Goal: Check status: Check status

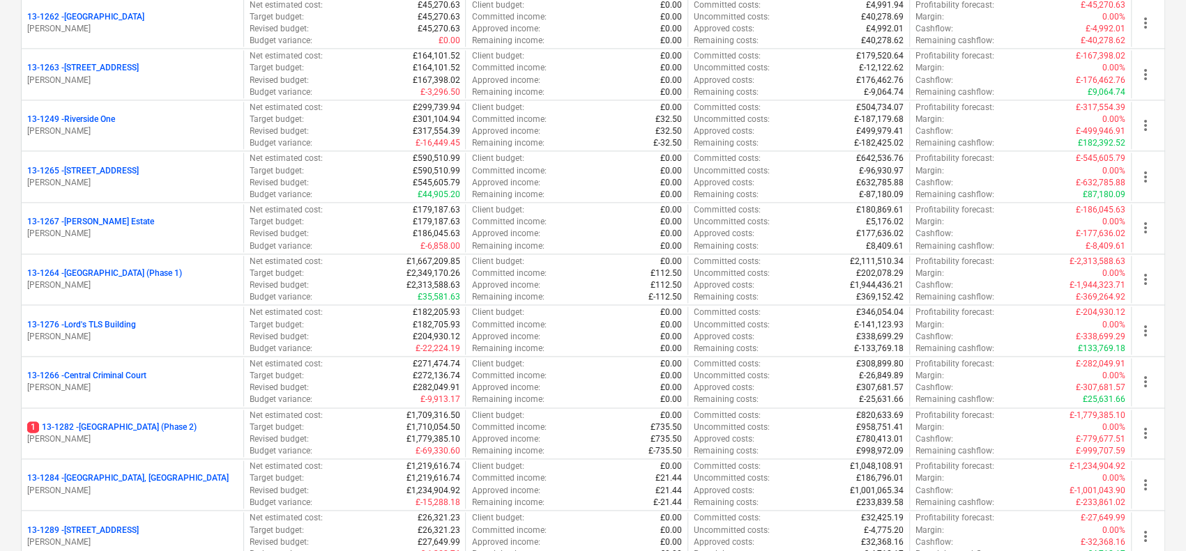
scroll to position [1255, 0]
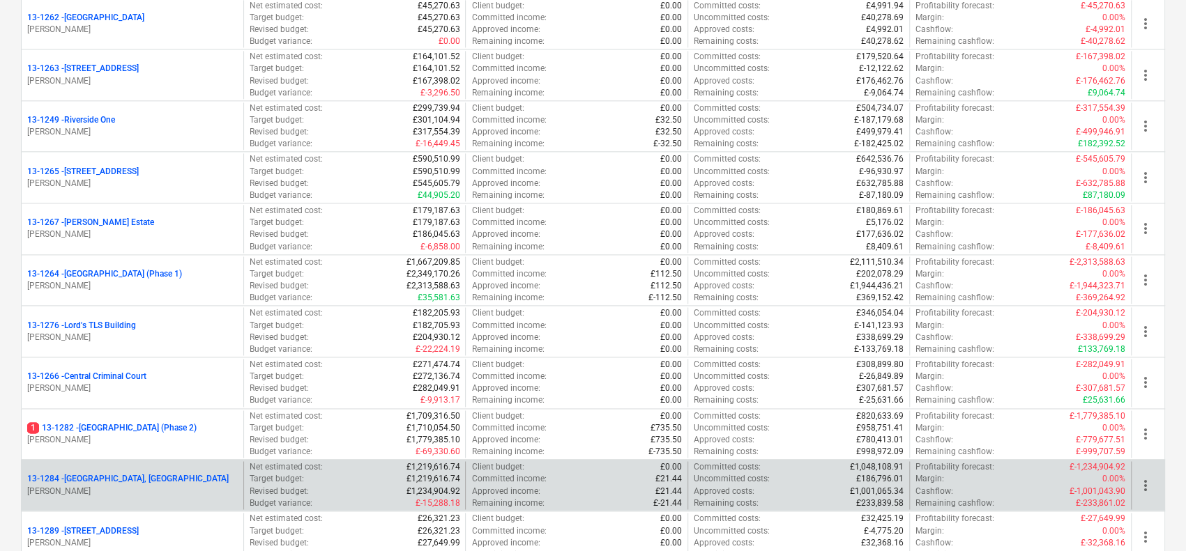
click at [173, 473] on div "13-1284 - [GEOGRAPHIC_DATA], [GEOGRAPHIC_DATA]" at bounding box center [132, 479] width 211 height 12
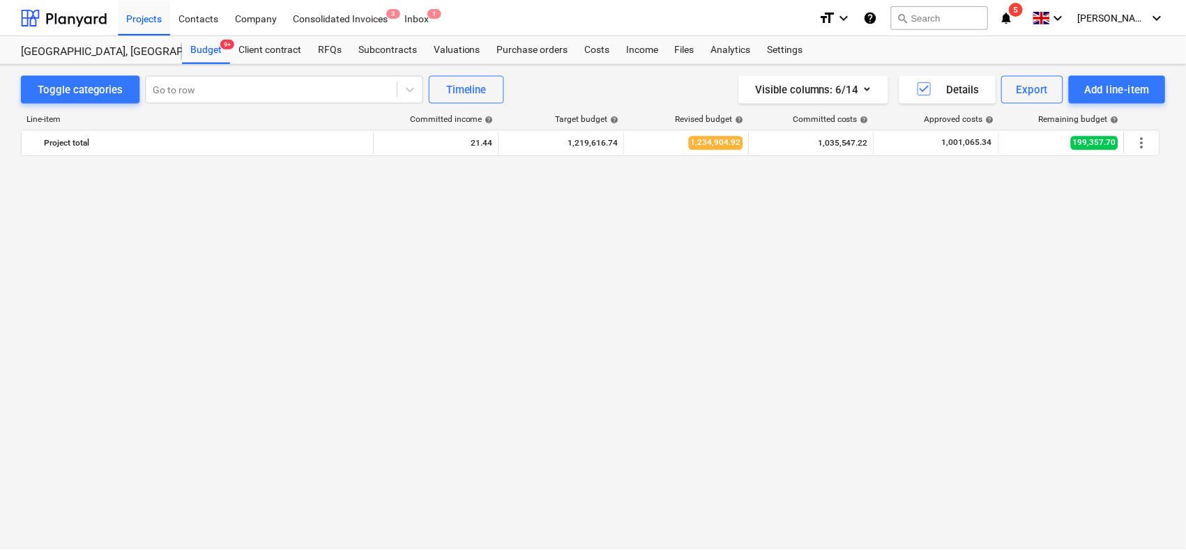
scroll to position [2195, 0]
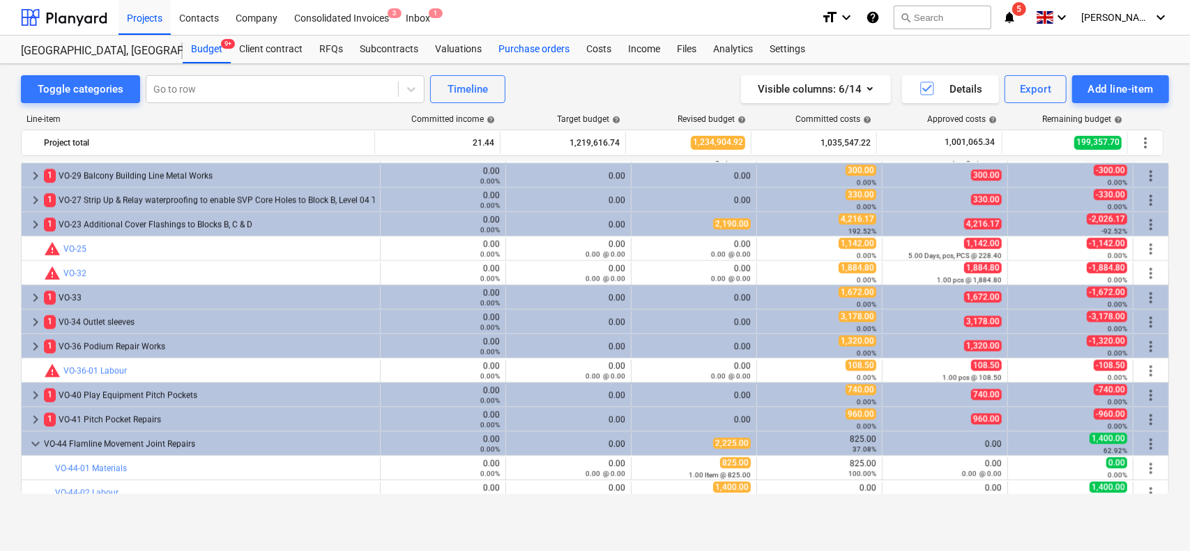
click at [557, 51] on div "Purchase orders" at bounding box center [534, 50] width 88 height 28
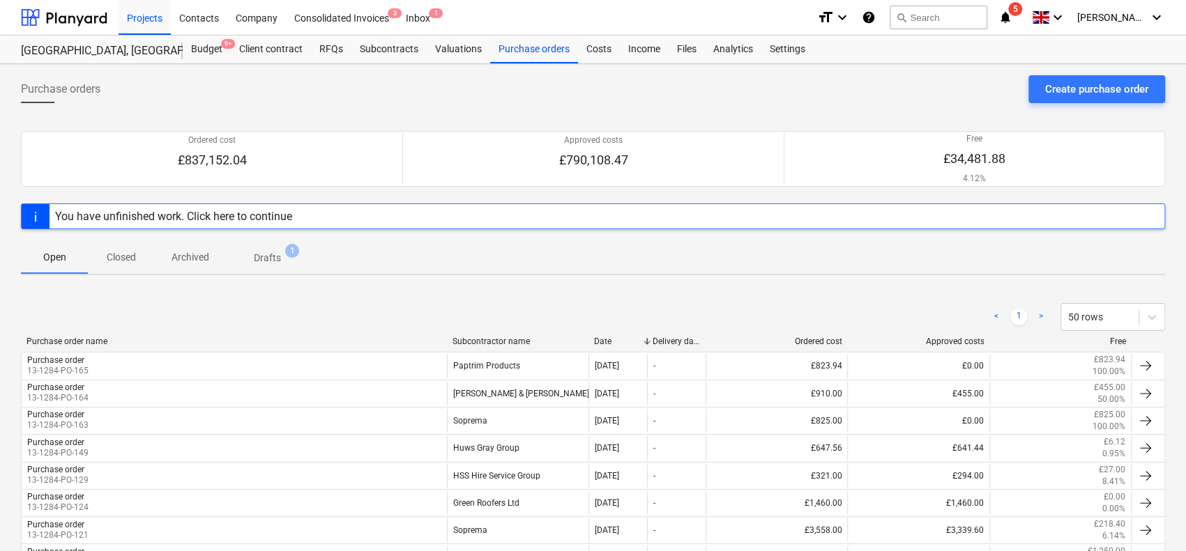
scroll to position [1, 0]
click at [111, 253] on p "Closed" at bounding box center [121, 256] width 33 height 15
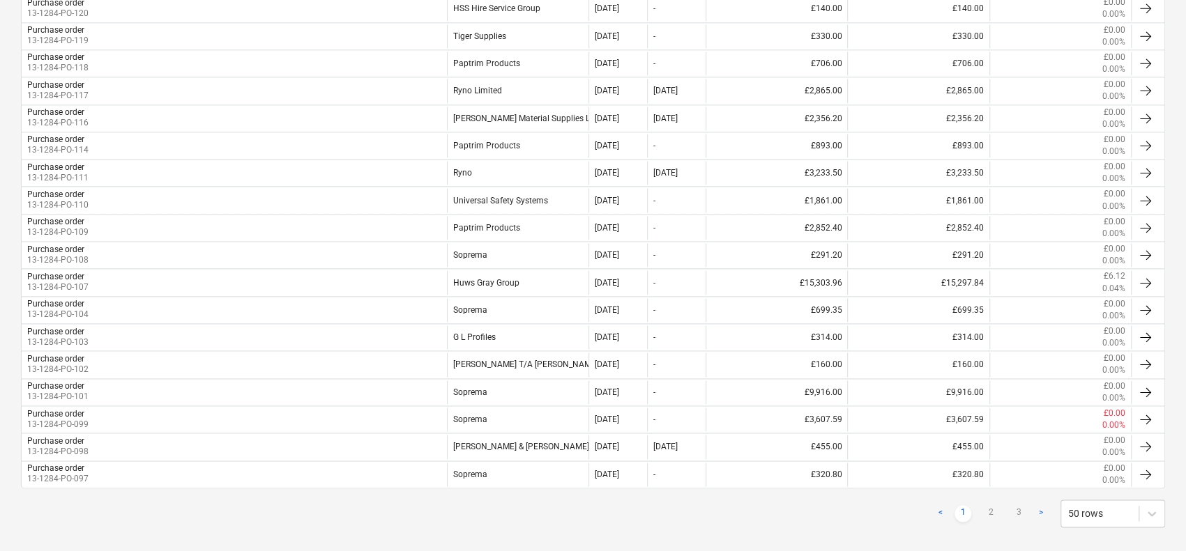
scroll to position [1234, 0]
click at [992, 506] on link "2" at bounding box center [990, 514] width 17 height 17
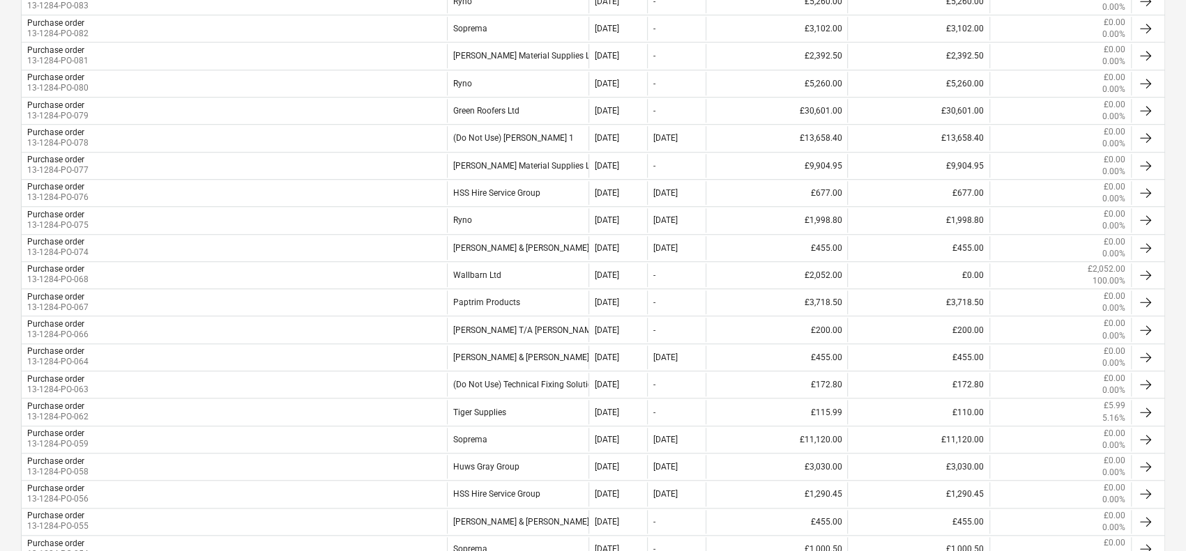
scroll to position [661, 0]
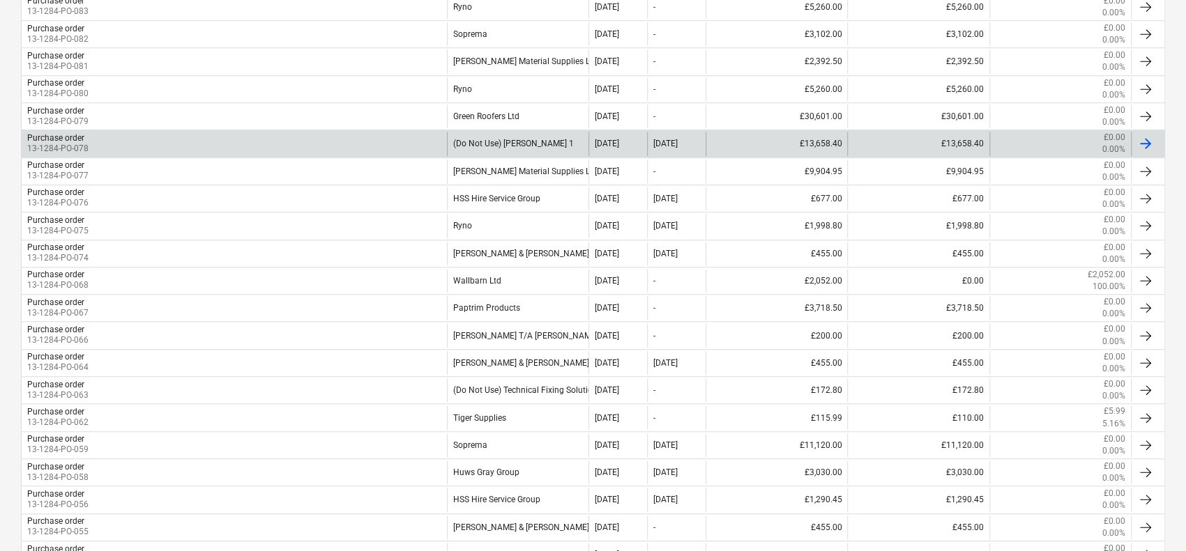
click at [263, 144] on div "Purchase order 13-1284-PO-078" at bounding box center [234, 144] width 425 height 24
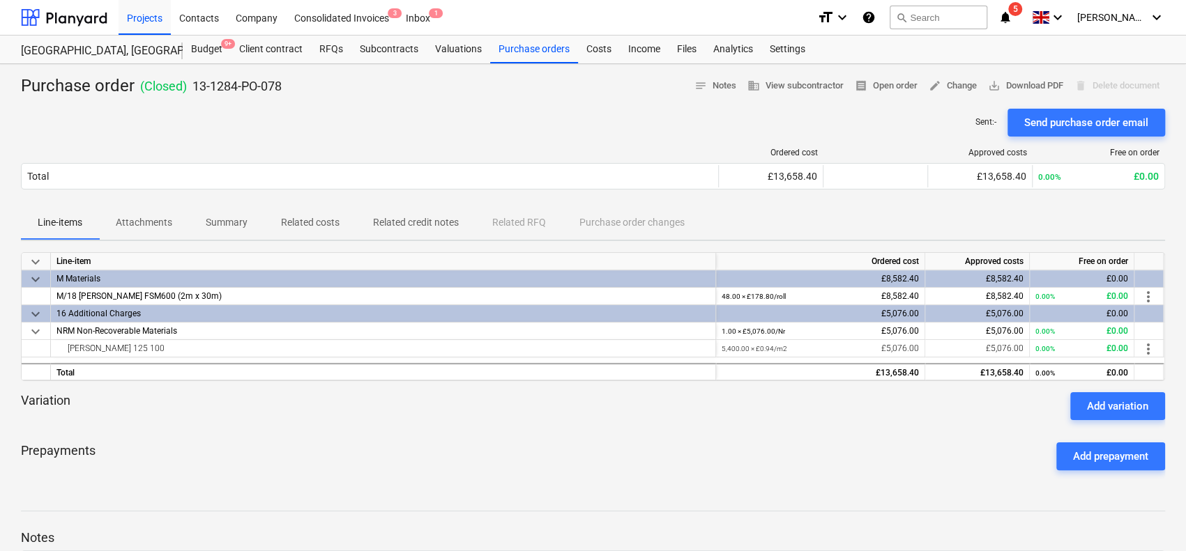
click at [441, 429] on div at bounding box center [593, 425] width 1144 height 11
click at [300, 217] on p "Related costs" at bounding box center [310, 222] width 59 height 15
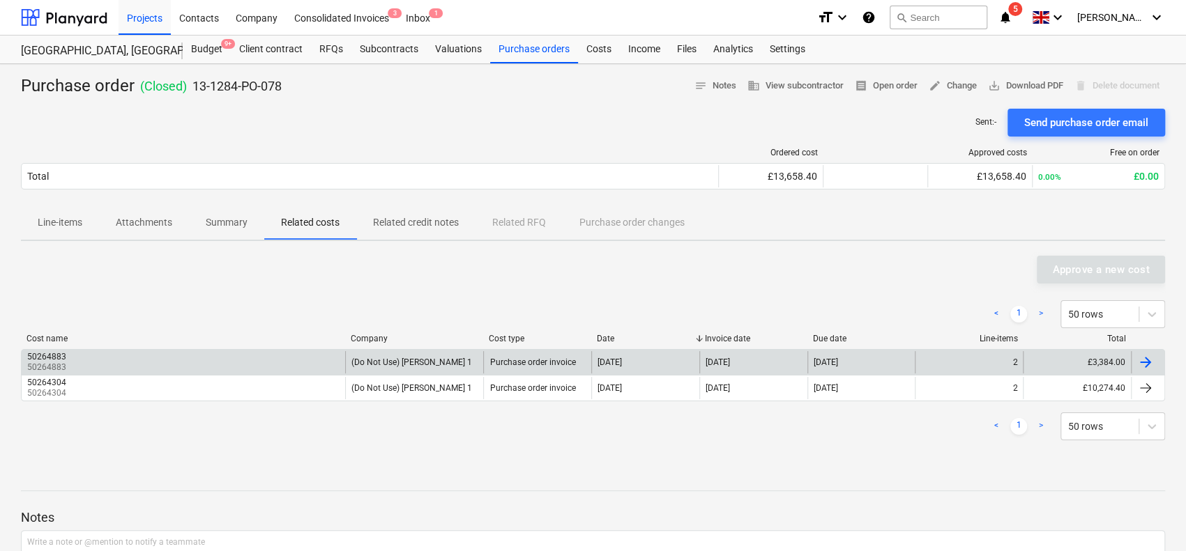
click at [326, 362] on div "50264883 50264883" at bounding box center [183, 362] width 323 height 22
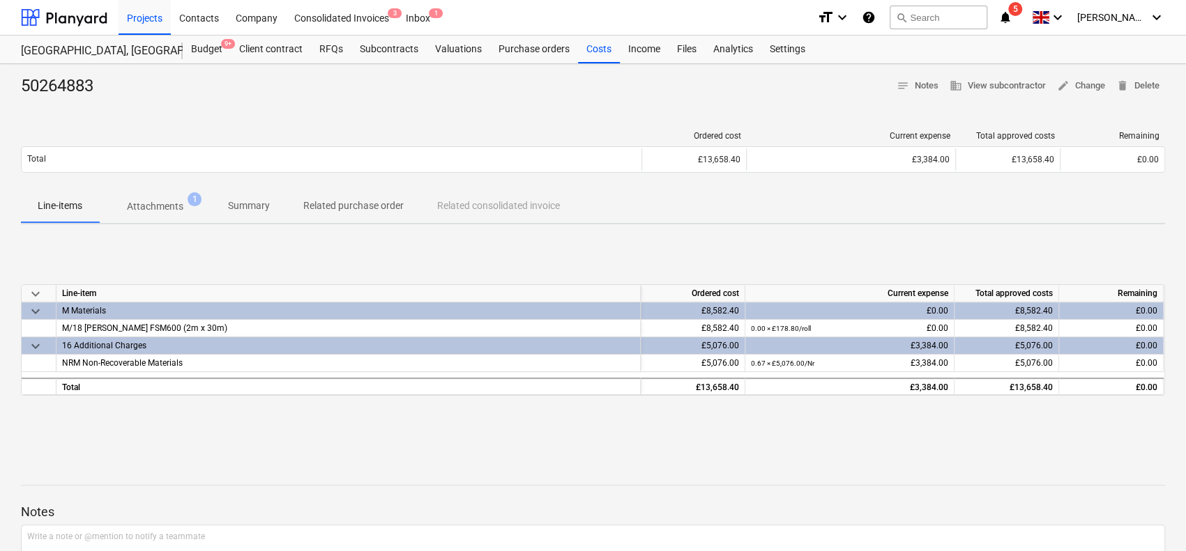
click at [146, 215] on span "Attachments 1" at bounding box center [155, 206] width 112 height 25
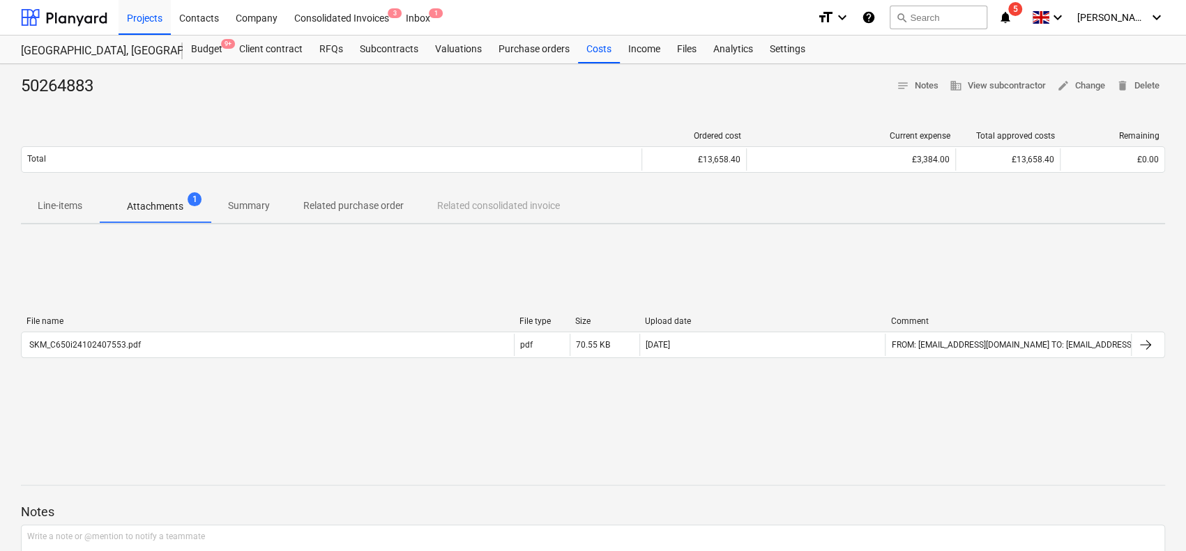
click at [174, 328] on div "File name File type Size Upload date Comment" at bounding box center [593, 323] width 1144 height 15
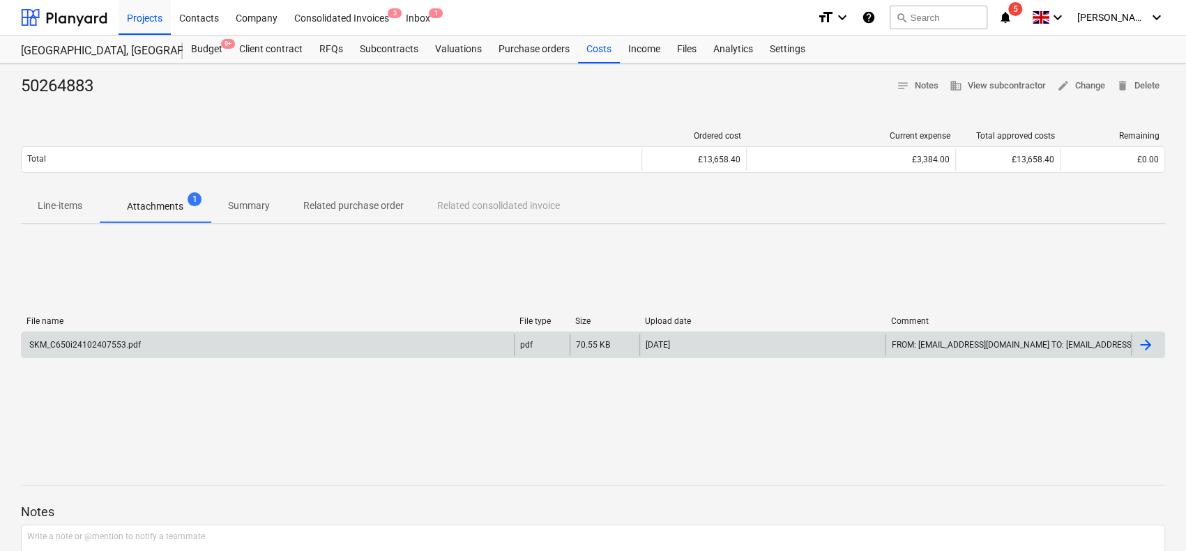
click at [176, 337] on div "SKM_C650i24102407553.pdf" at bounding box center [268, 345] width 492 height 22
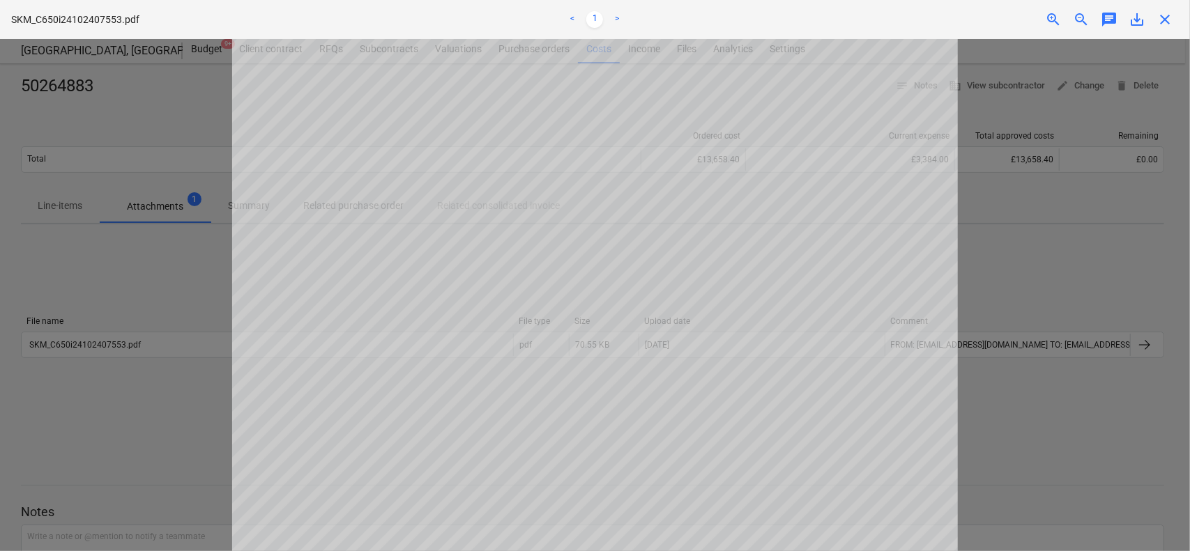
scroll to position [70, 0]
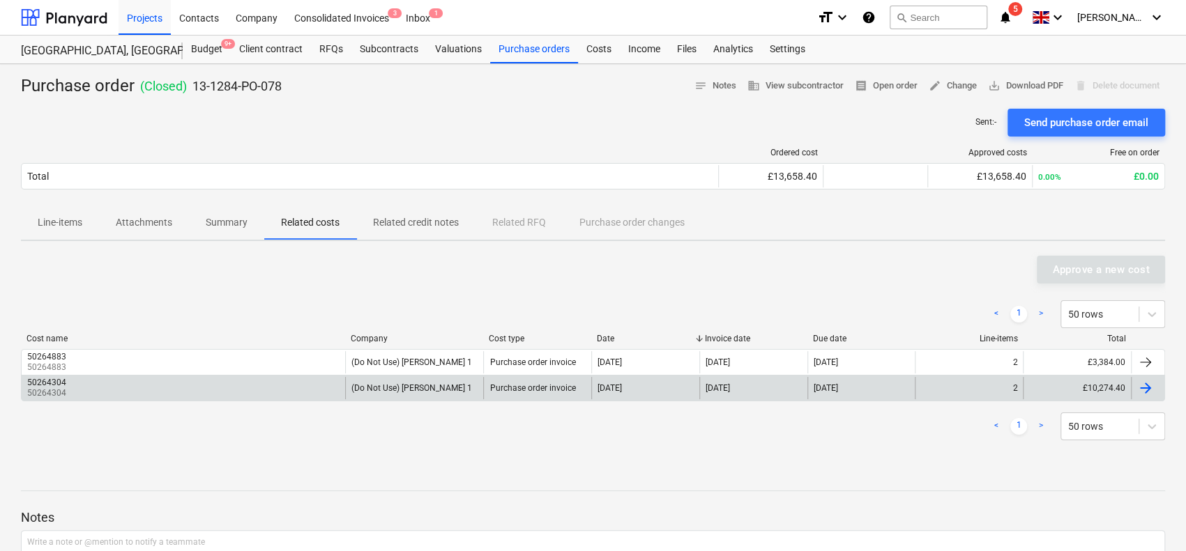
click at [142, 388] on div "50264304 50264304" at bounding box center [183, 388] width 323 height 22
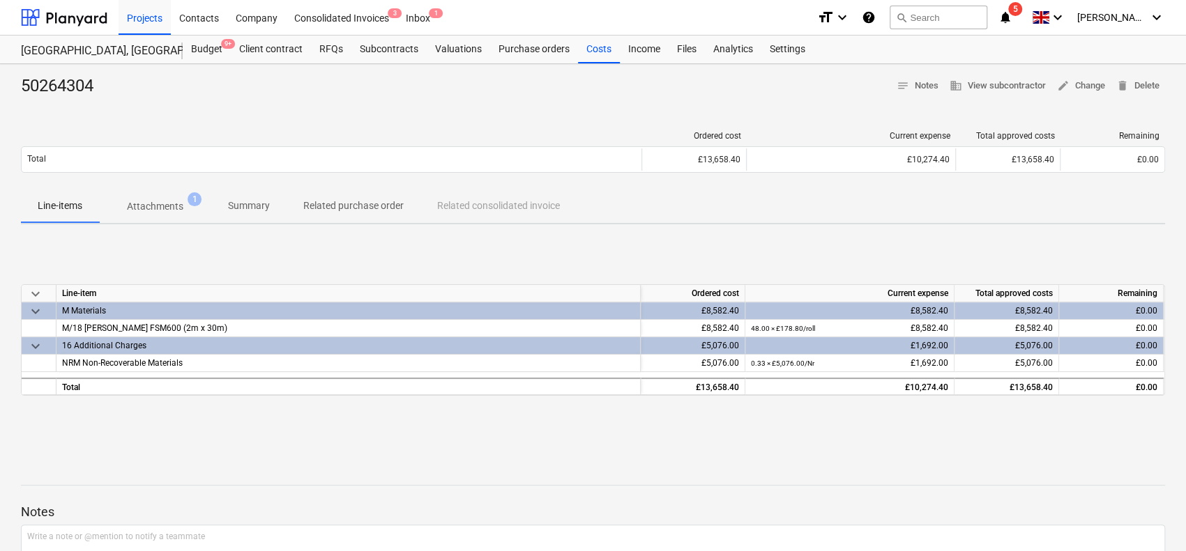
click at [179, 201] on p "Attachments" at bounding box center [155, 206] width 56 height 15
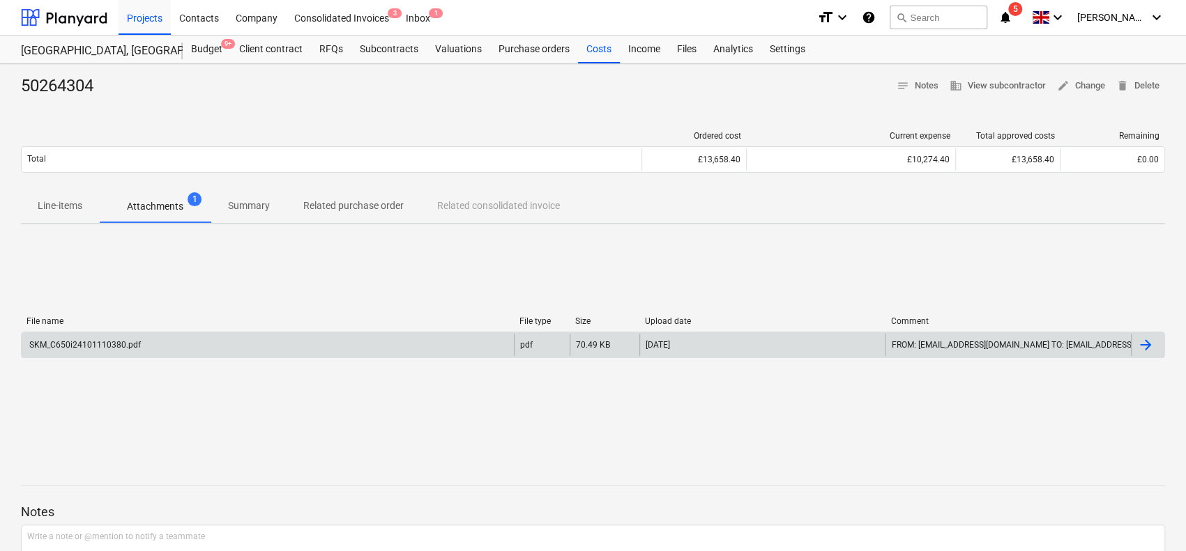
click at [207, 349] on div "SKM_C650i24101110380.pdf" at bounding box center [268, 345] width 492 height 22
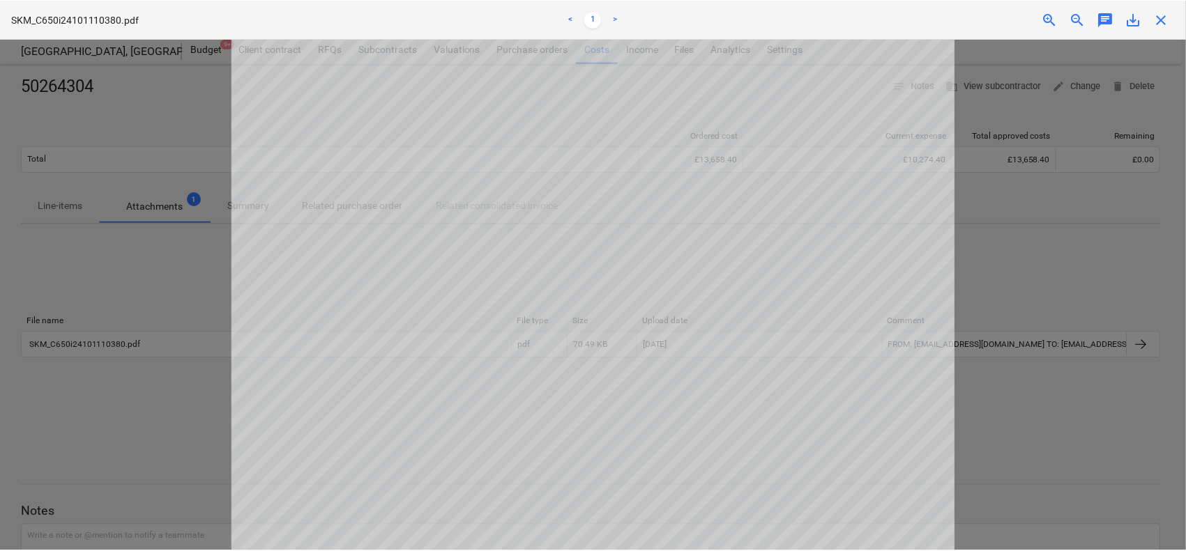
scroll to position [185, 0]
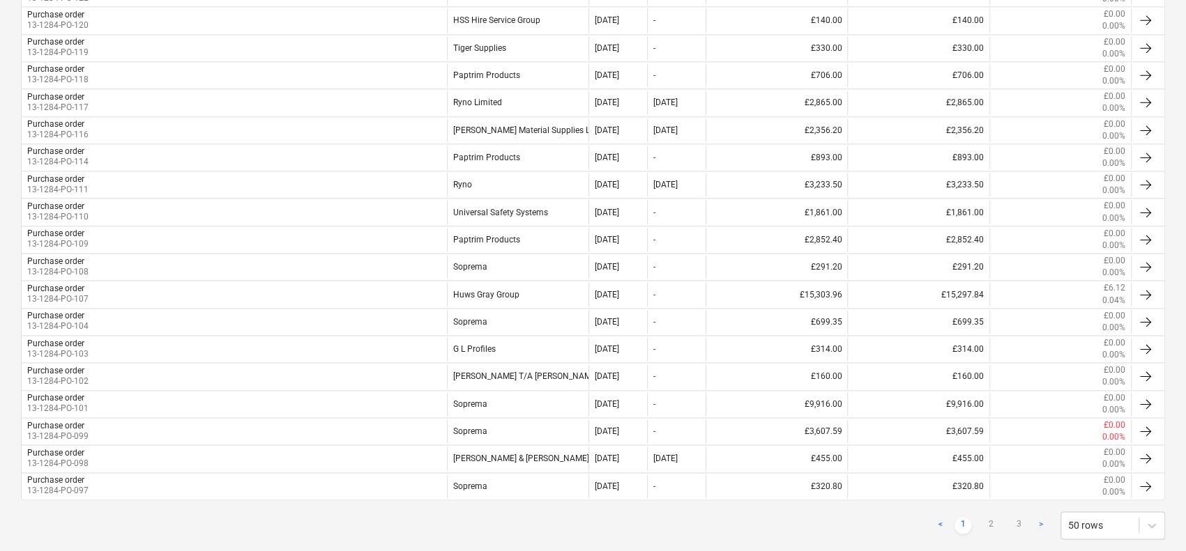
scroll to position [1221, 0]
click at [990, 519] on link "2" at bounding box center [990, 527] width 17 height 17
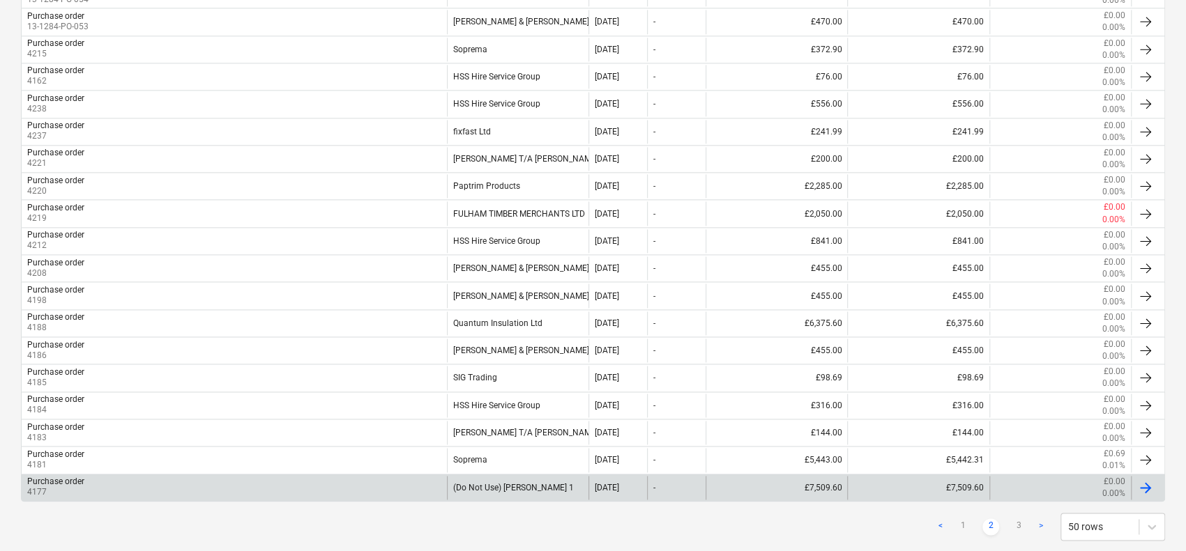
click at [234, 476] on div "Purchase order 4177" at bounding box center [234, 488] width 425 height 24
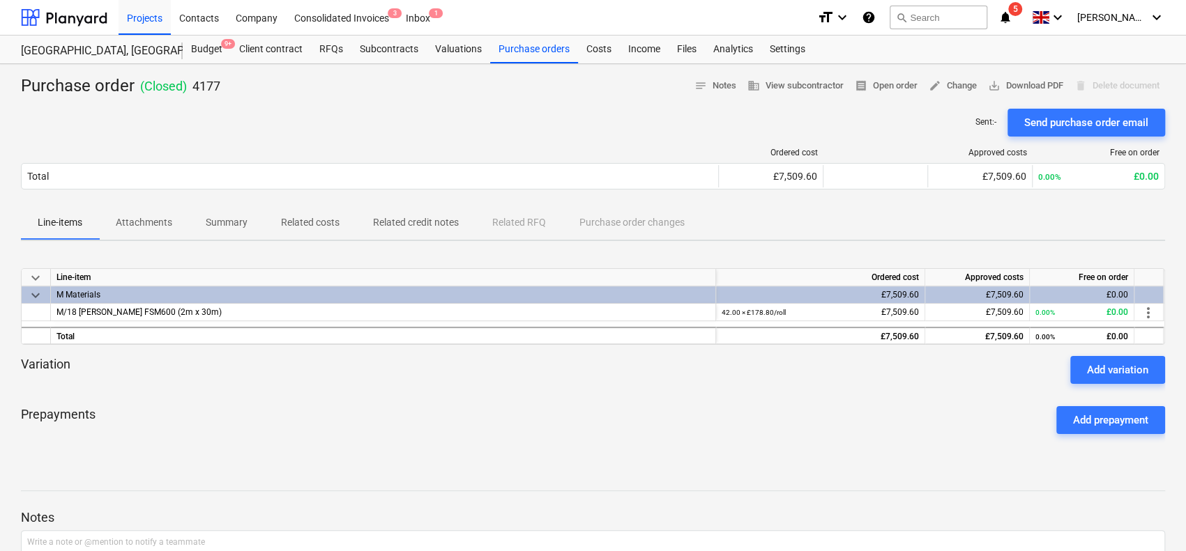
click at [295, 220] on p "Related costs" at bounding box center [310, 222] width 59 height 15
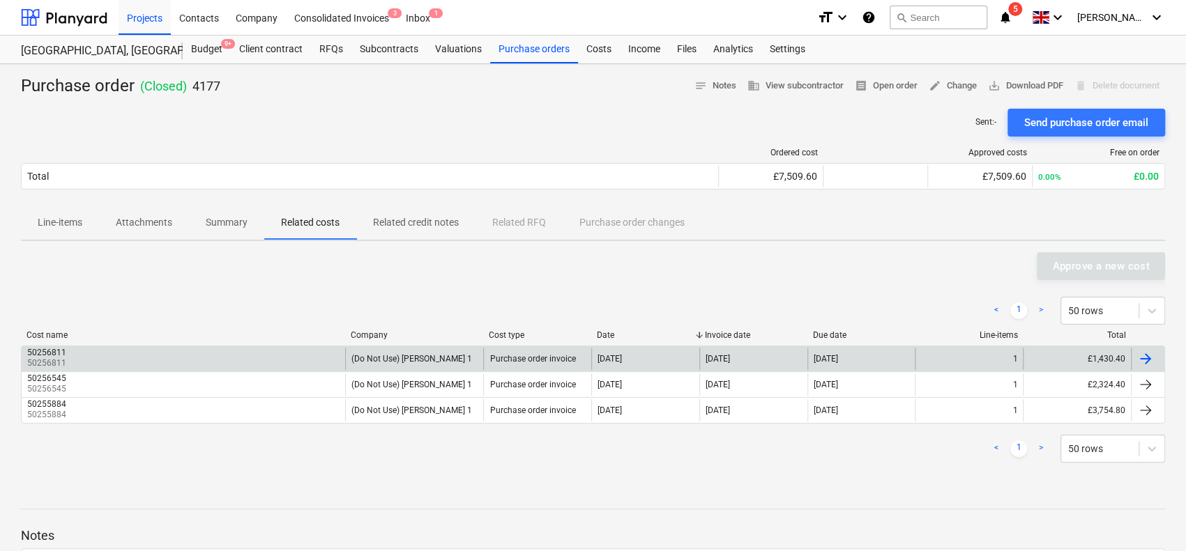
click at [261, 360] on div "50256811 50256811" at bounding box center [183, 359] width 323 height 22
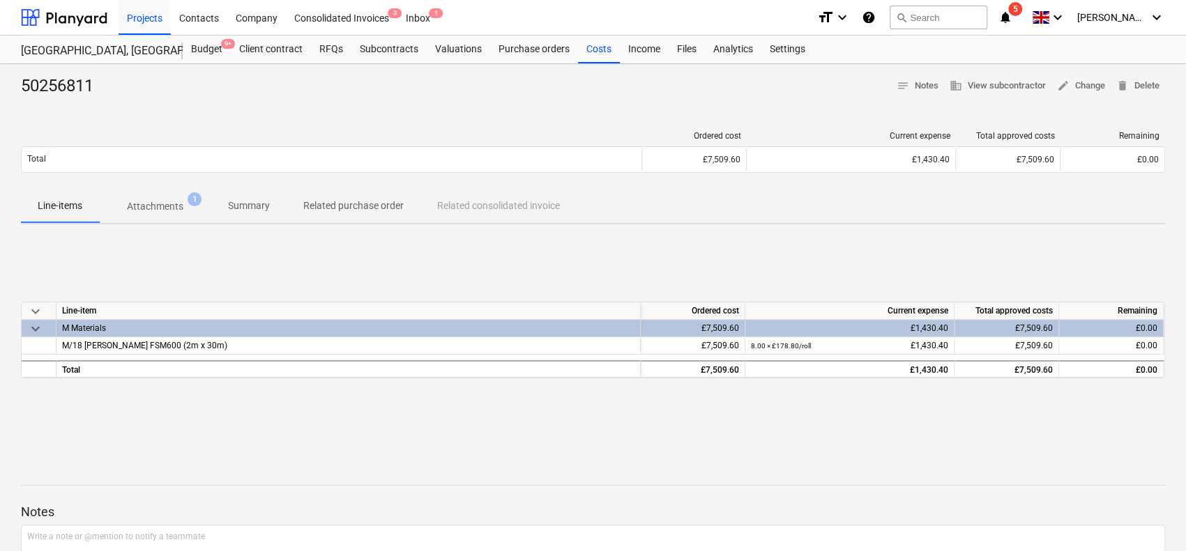
click at [159, 201] on p "Attachments" at bounding box center [155, 206] width 56 height 15
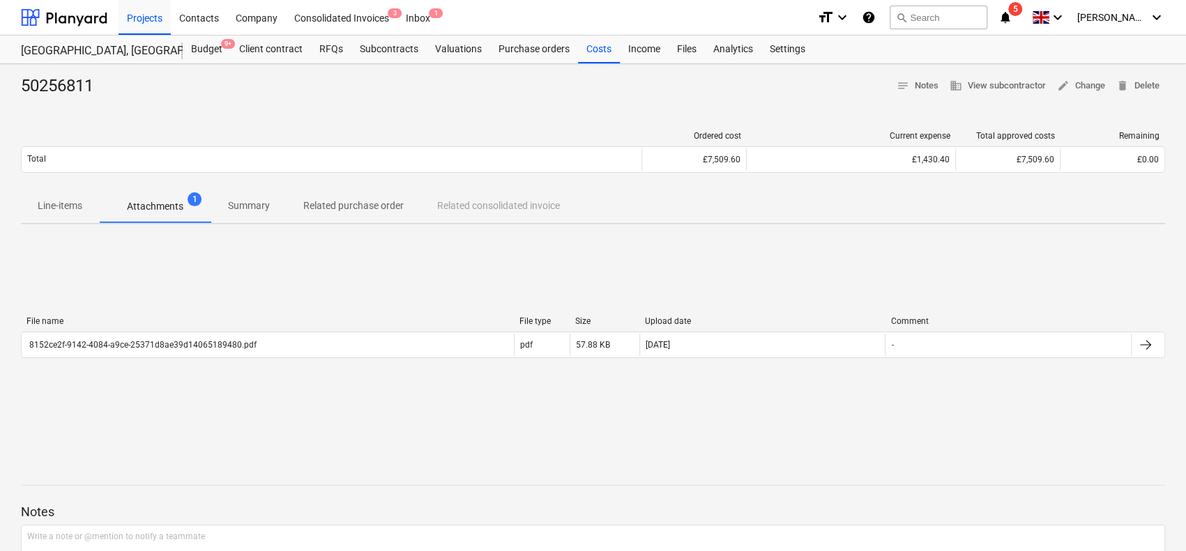
click at [164, 289] on div "File name File type Size Upload date Comment 8152ce2f-9142-4084-a9ce-25371d8ae3…" at bounding box center [593, 340] width 1144 height 209
click at [169, 331] on div "File name File type Size Upload date Comment" at bounding box center [593, 323] width 1144 height 15
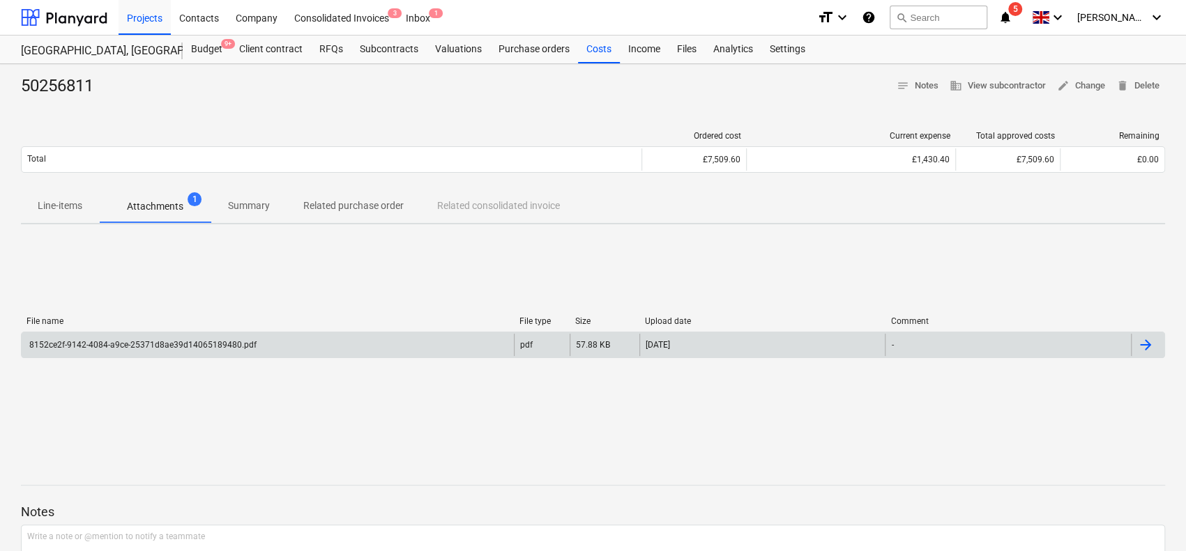
click at [169, 334] on div "8152ce2f-9142-4084-a9ce-25371d8ae39d14065189480.pdf" at bounding box center [268, 345] width 492 height 22
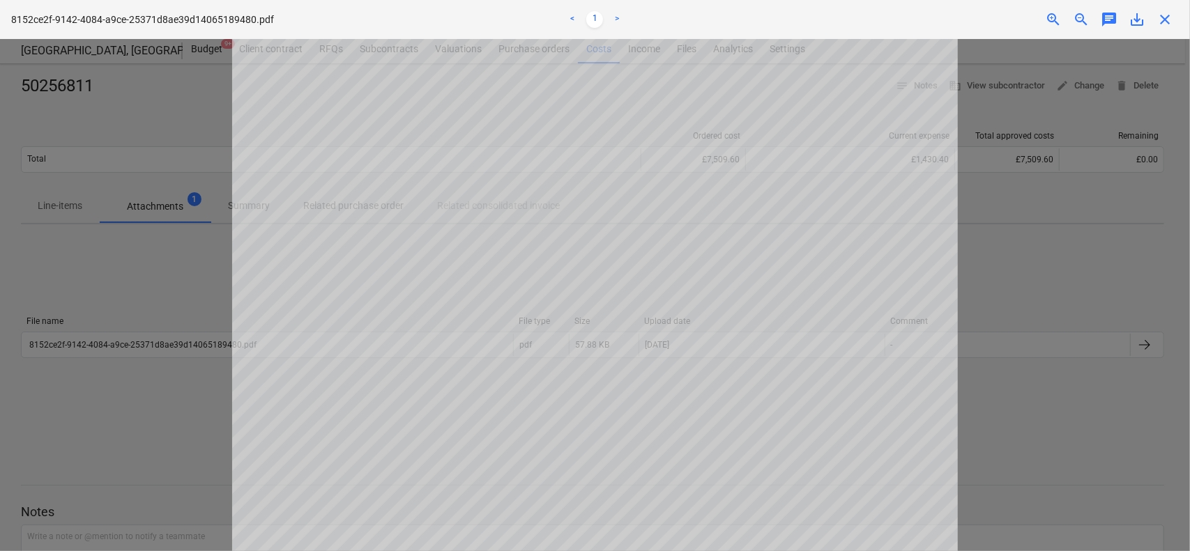
scroll to position [282, 0]
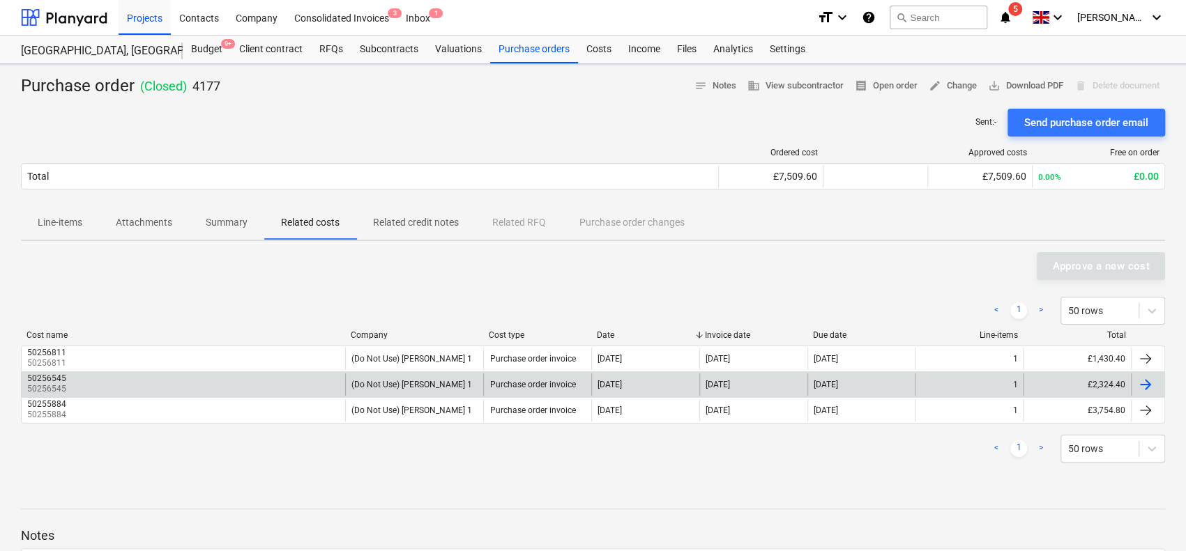
click at [97, 387] on div "50256545 50256545" at bounding box center [183, 385] width 323 height 22
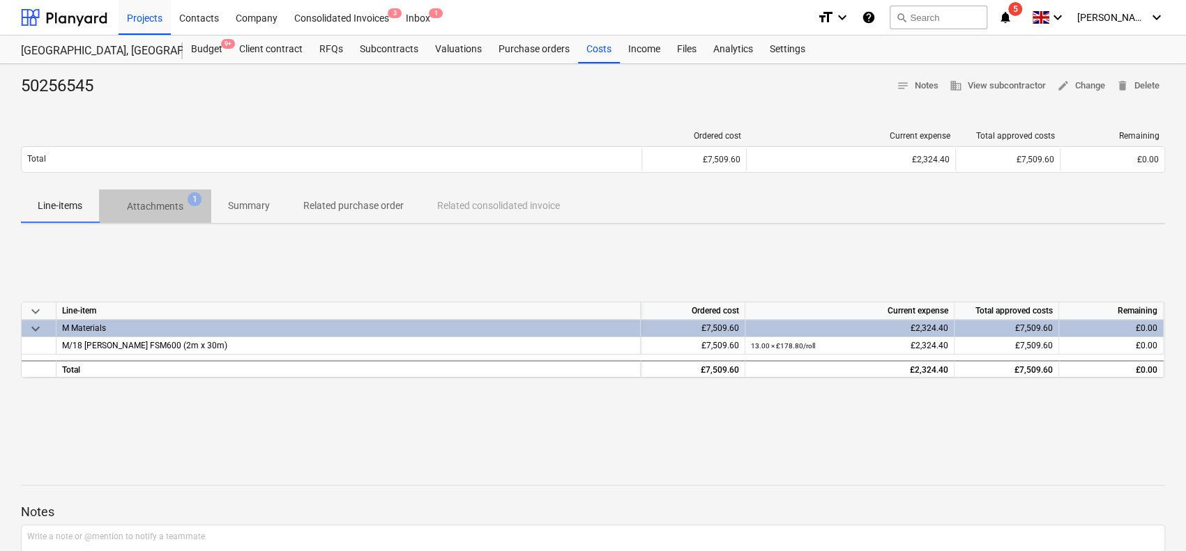
click at [174, 199] on p "Attachments" at bounding box center [155, 206] width 56 height 15
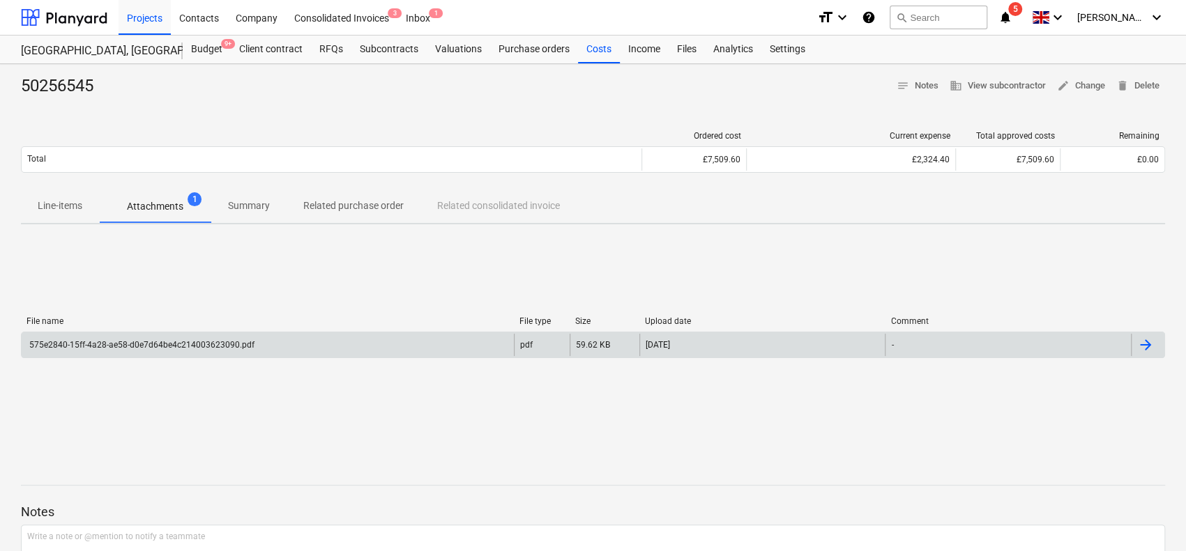
click at [194, 340] on div "575e2840-15ff-4a28-ae58-d0e7d64be4c214003623090.pdf" at bounding box center [140, 345] width 227 height 10
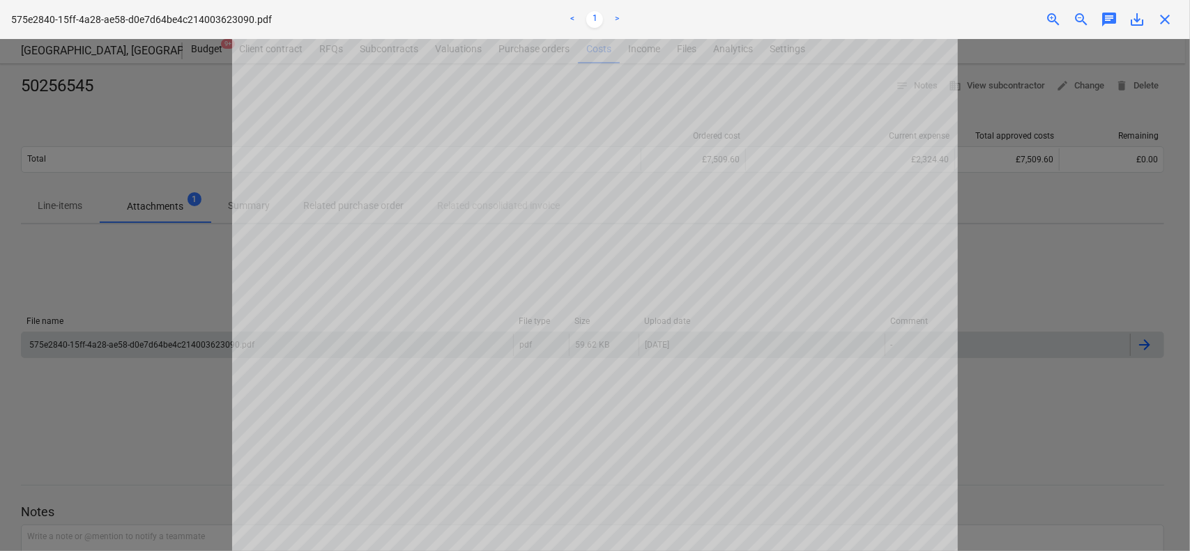
scroll to position [113, 0]
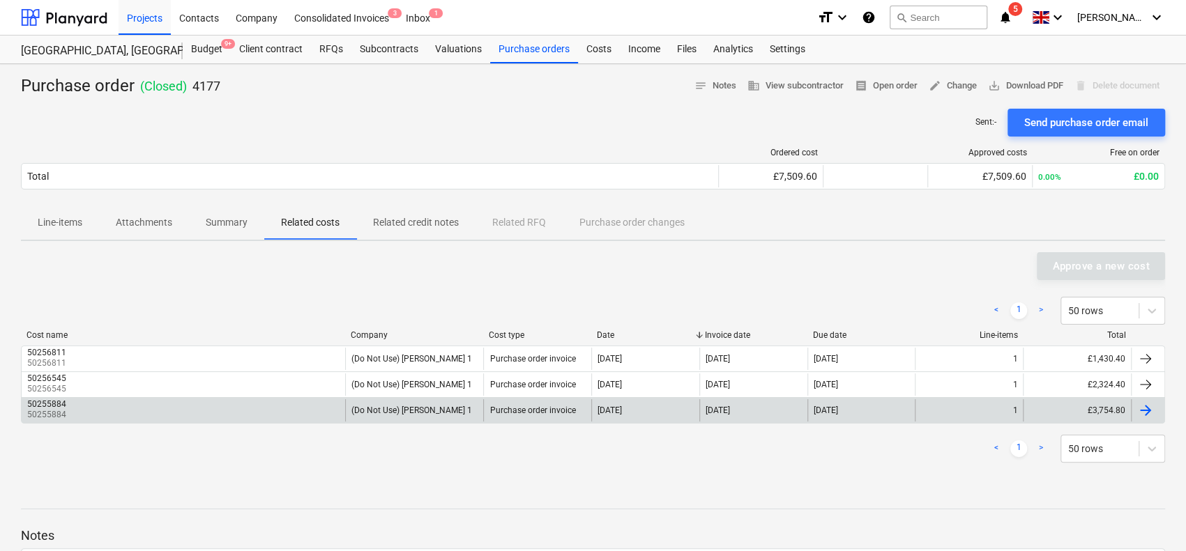
click at [160, 404] on div "50255884 50255884" at bounding box center [183, 410] width 323 height 22
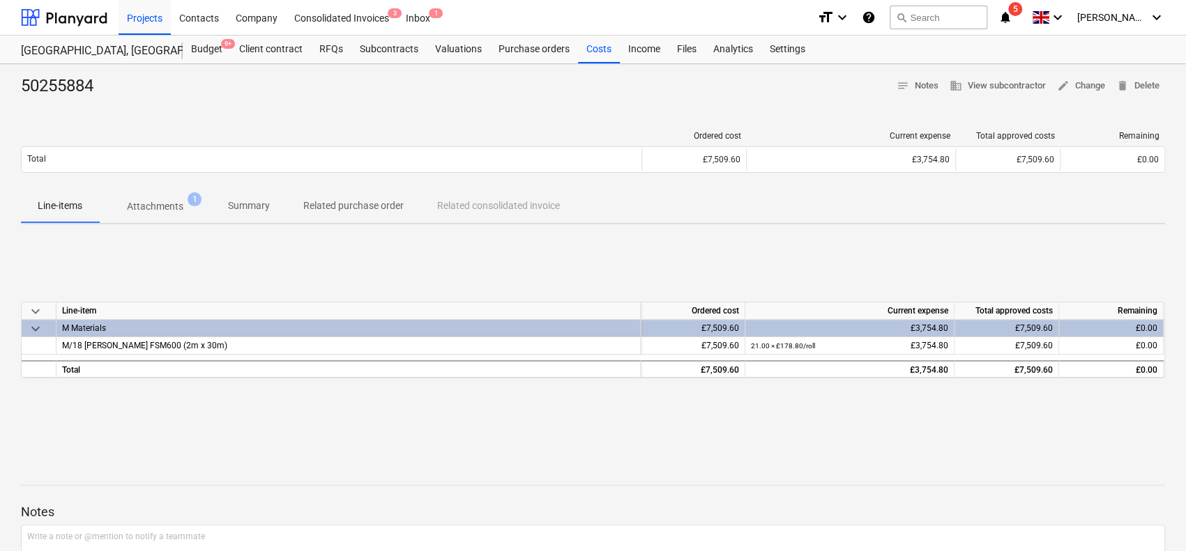
click at [167, 211] on p "Attachments" at bounding box center [155, 206] width 56 height 15
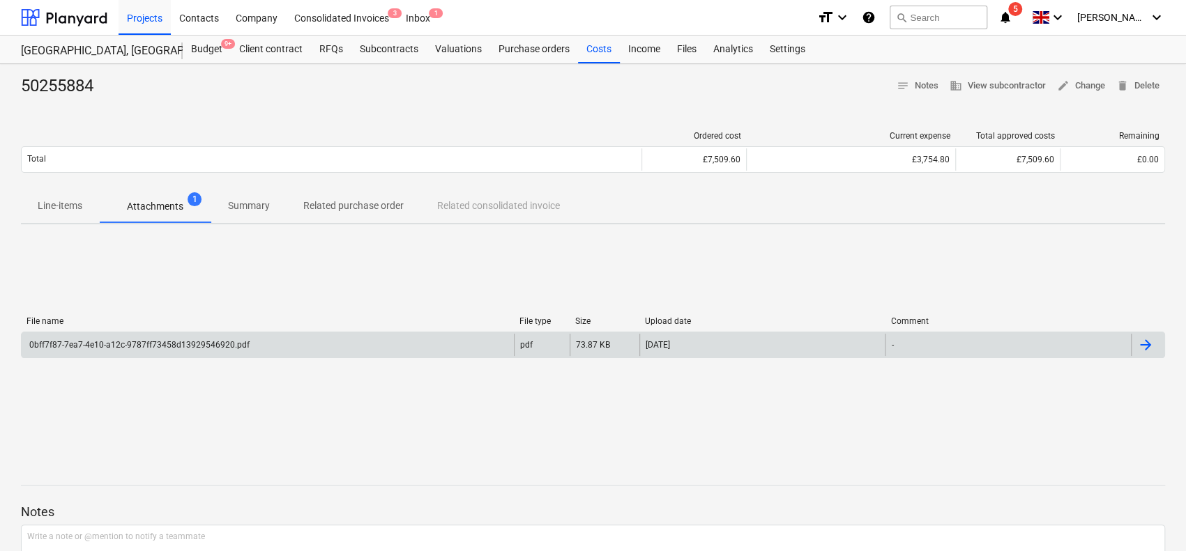
click at [202, 334] on div "0bff7f87-7ea7-4e10-a12c-9787ff73458d13929546920.pdf" at bounding box center [268, 345] width 492 height 22
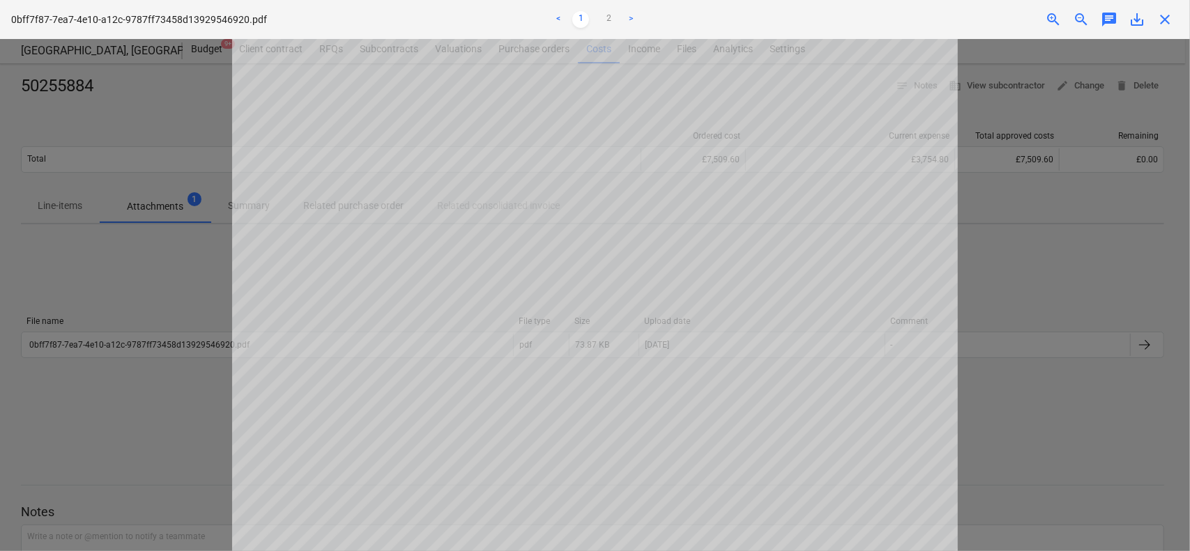
scroll to position [365, 0]
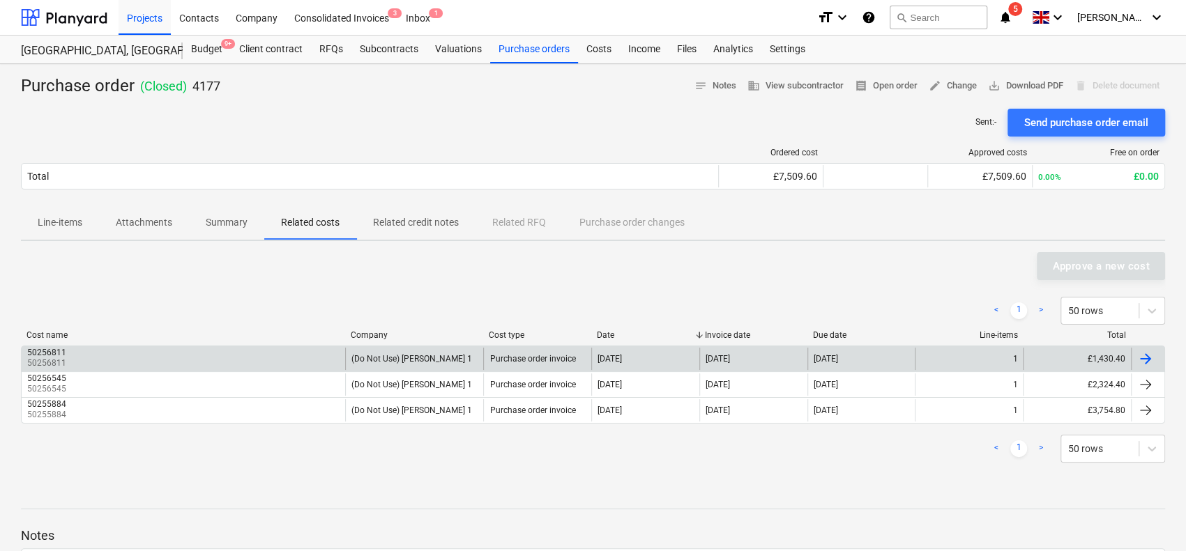
click at [159, 351] on div "50256811 50256811" at bounding box center [183, 359] width 323 height 22
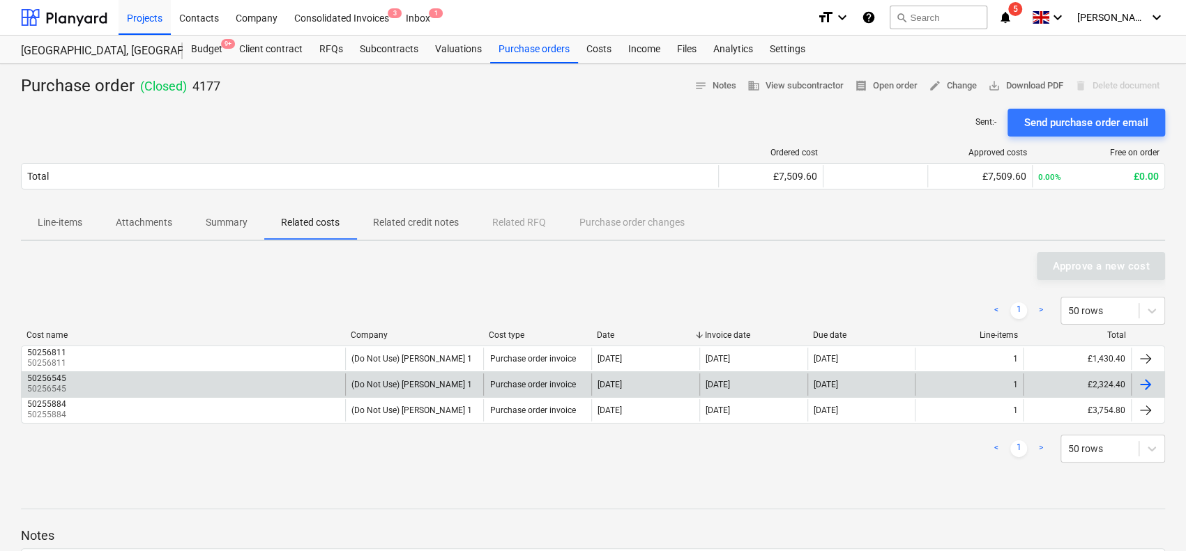
click at [142, 374] on div "50256545 50256545" at bounding box center [183, 385] width 323 height 22
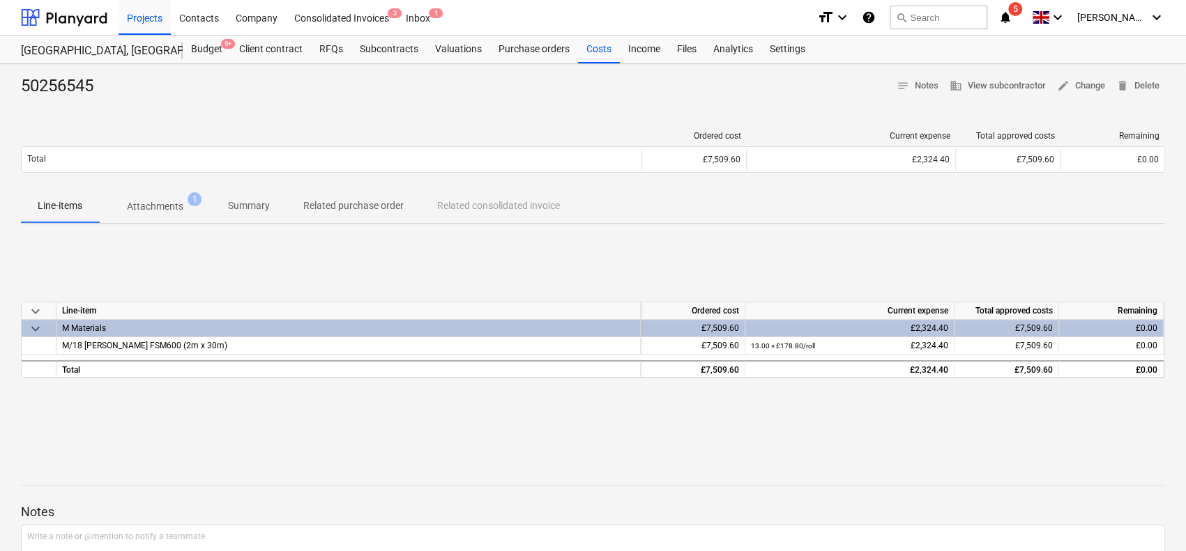
click at [146, 204] on p "Attachments" at bounding box center [155, 206] width 56 height 15
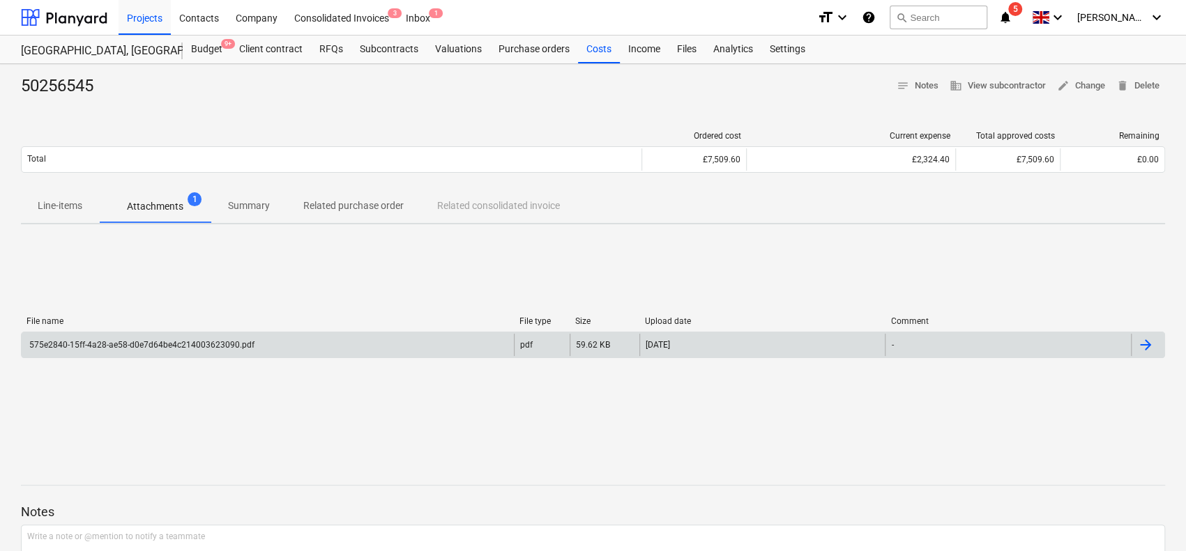
click at [204, 338] on div "575e2840-15ff-4a28-ae58-d0e7d64be4c214003623090.pdf" at bounding box center [268, 345] width 492 height 22
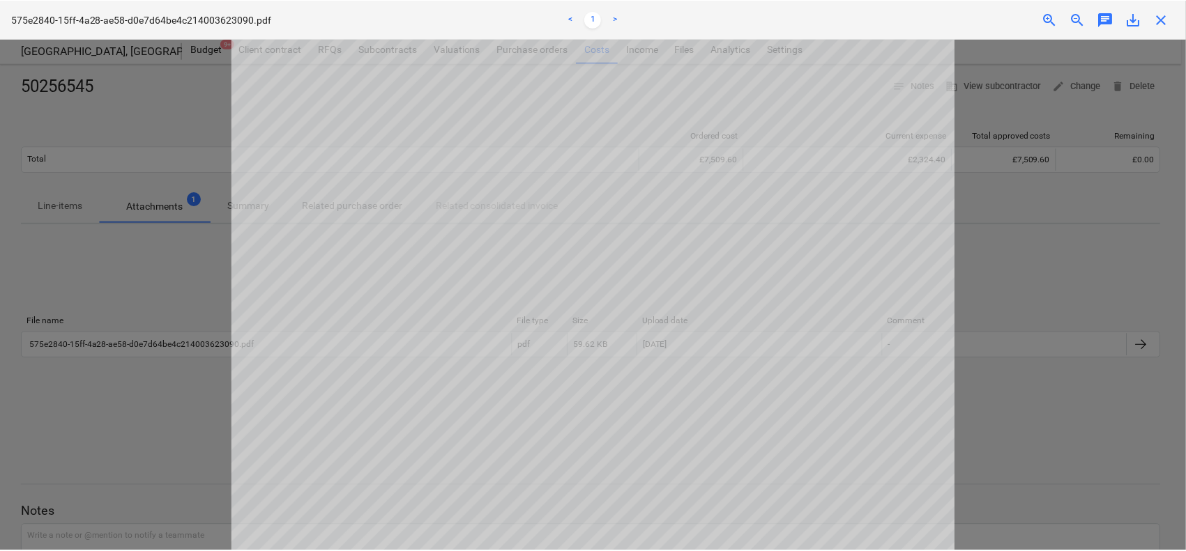
scroll to position [371, 0]
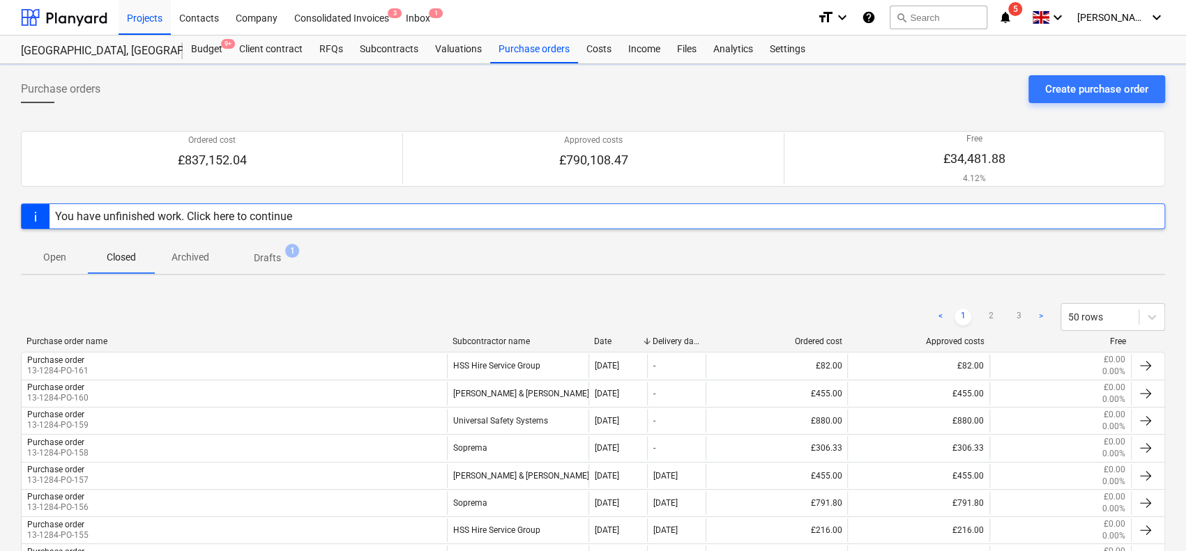
scroll to position [1221, 0]
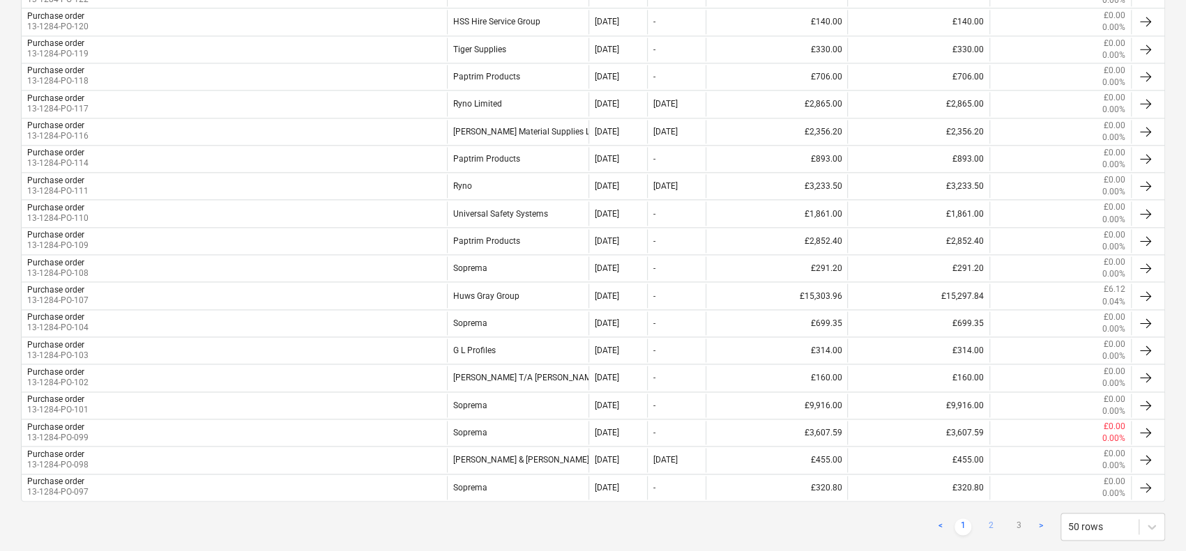
click at [988, 519] on link "2" at bounding box center [990, 527] width 17 height 17
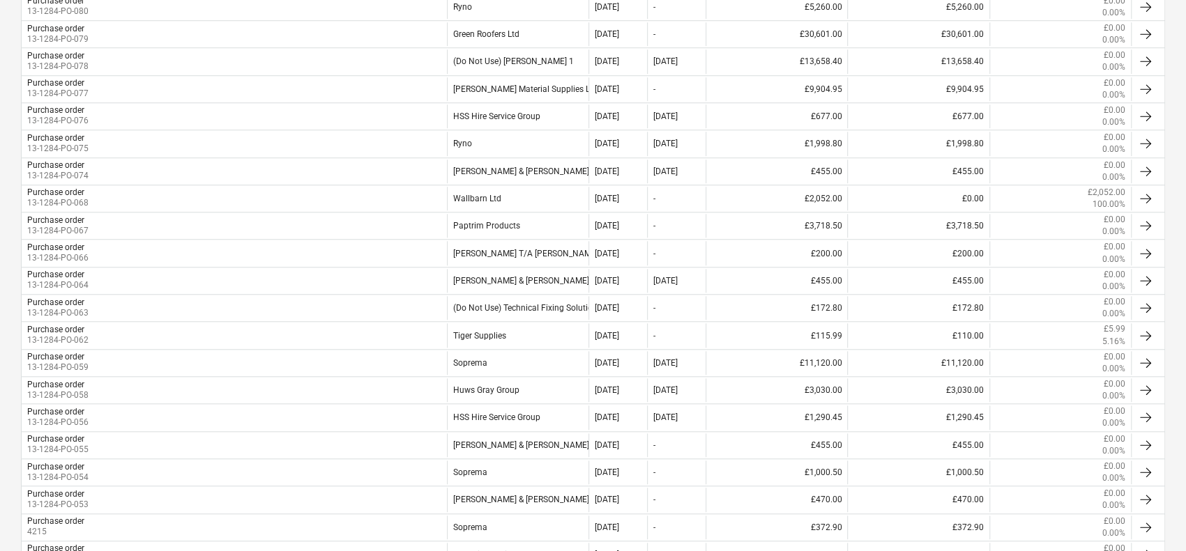
scroll to position [736, 0]
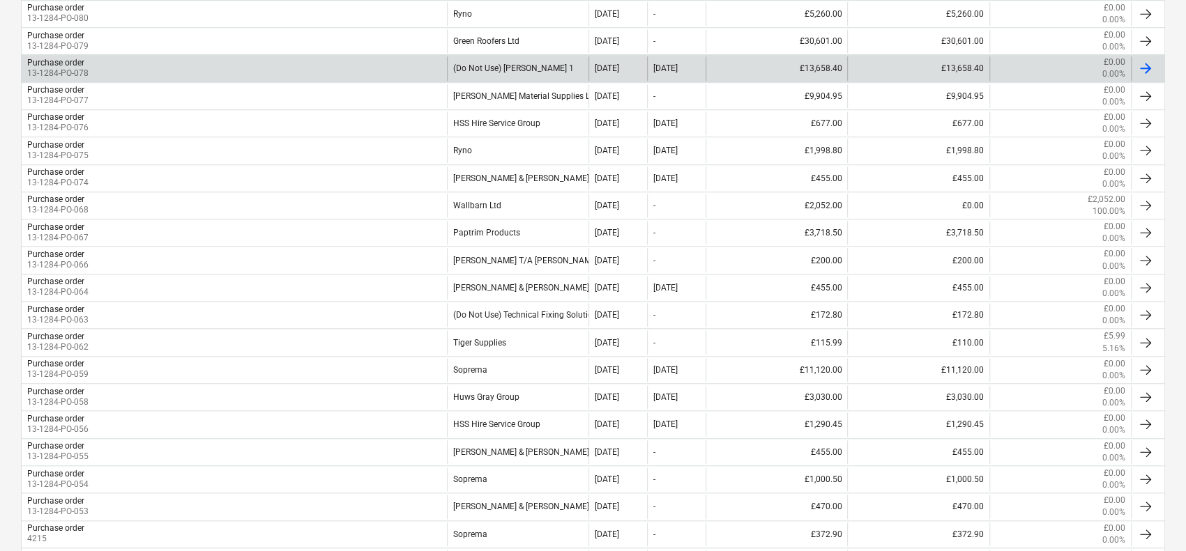
click at [259, 68] on div "Purchase order 13-1284-PO-078" at bounding box center [234, 68] width 425 height 24
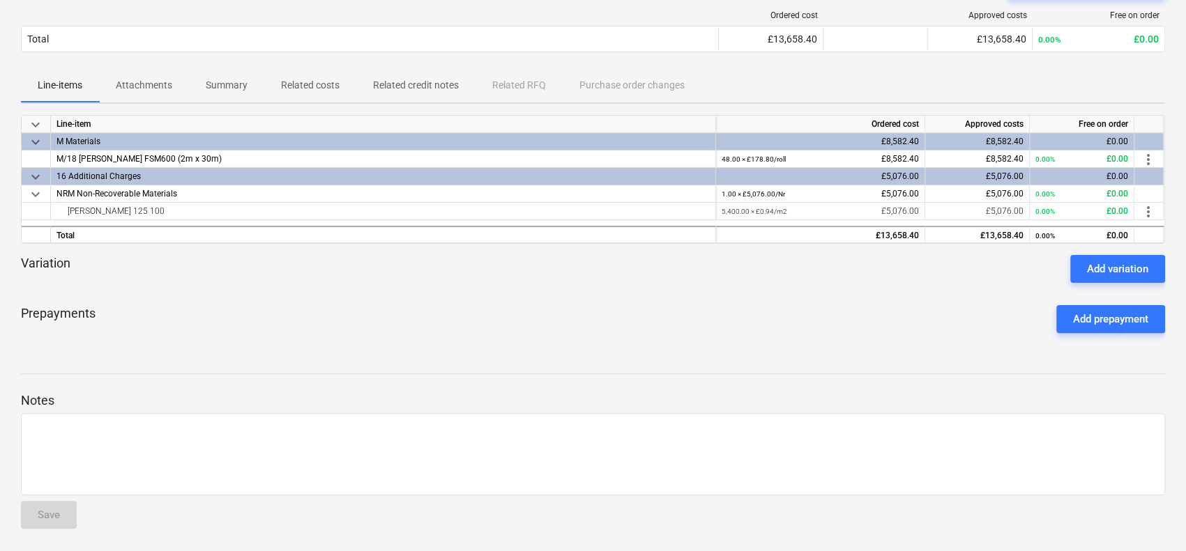
scroll to position [136, 0]
click at [287, 80] on p "Related costs" at bounding box center [310, 86] width 59 height 15
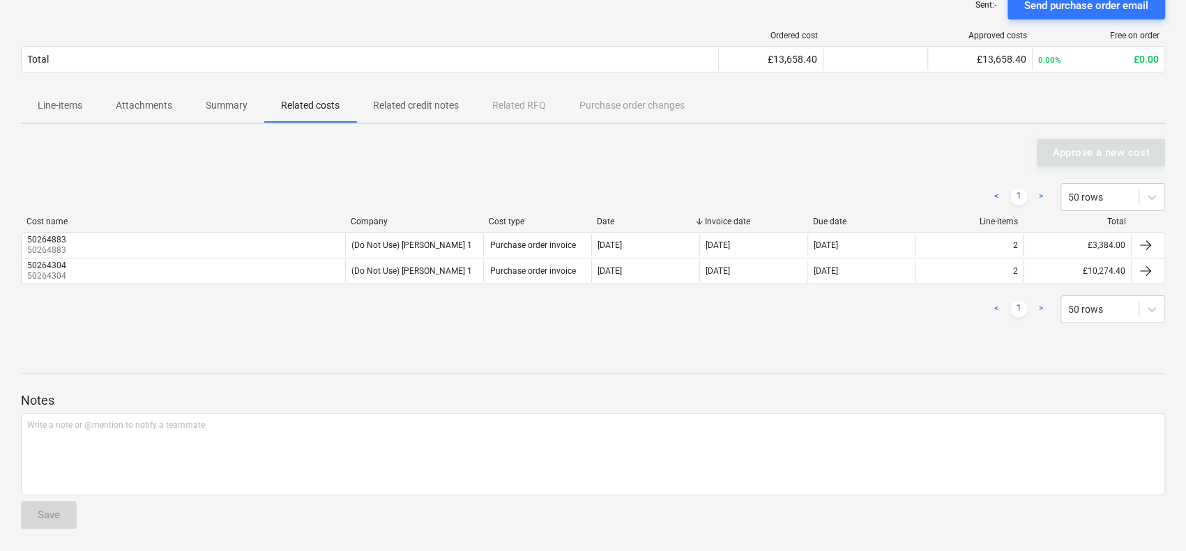
scroll to position [116, 0]
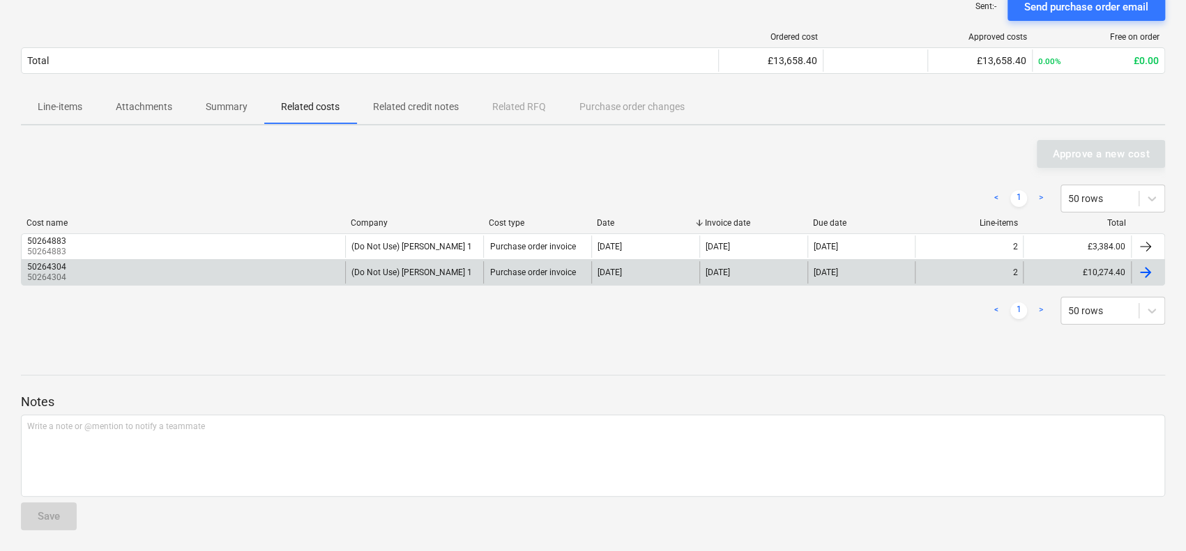
click at [273, 264] on div "50264304 50264304" at bounding box center [183, 272] width 323 height 22
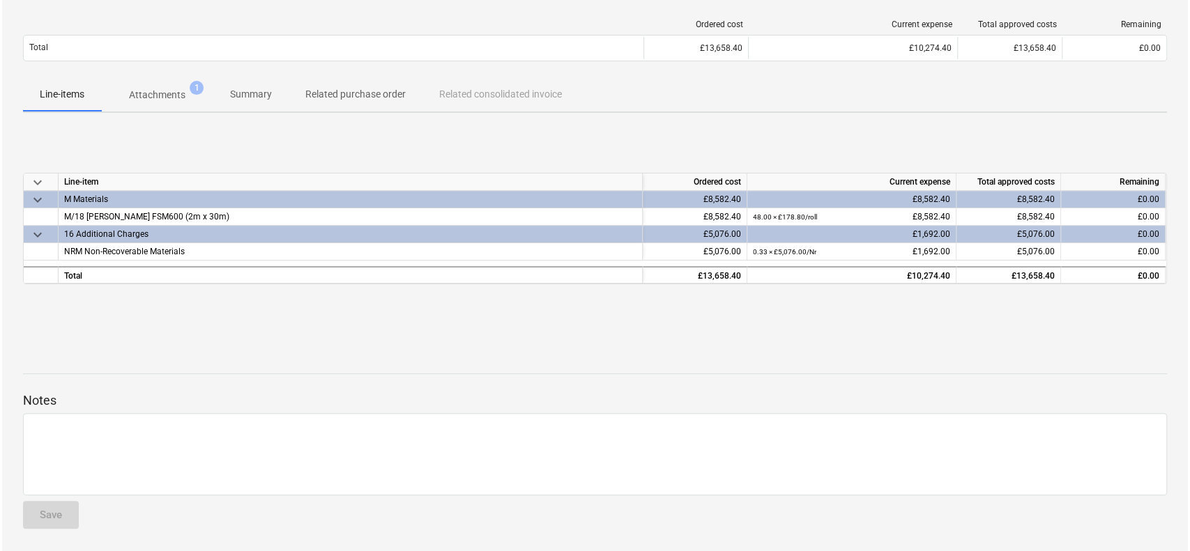
scroll to position [110, 0]
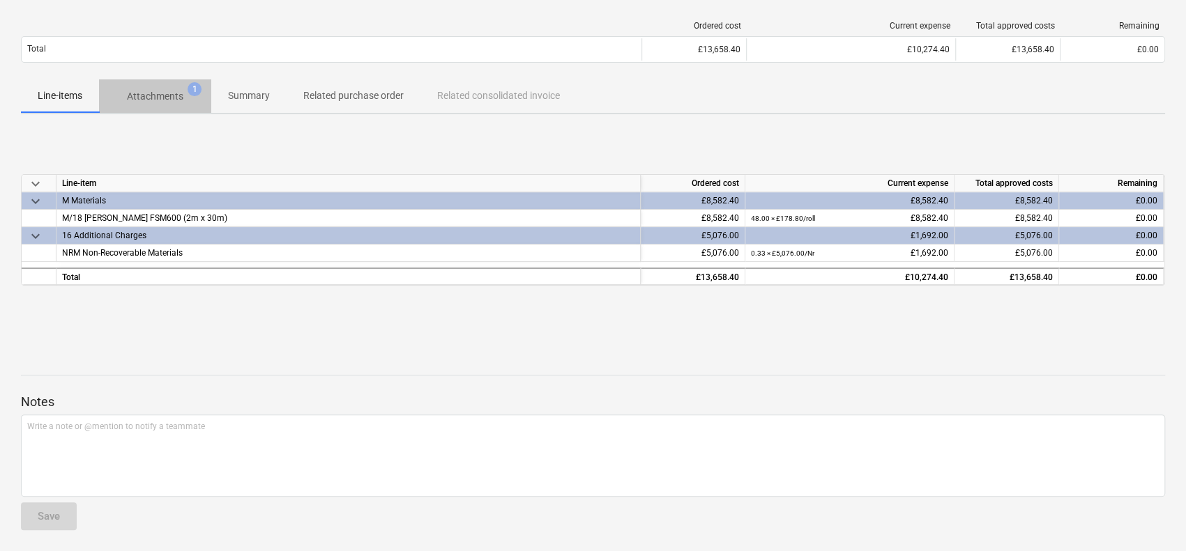
click at [172, 97] on p "Attachments" at bounding box center [155, 96] width 56 height 15
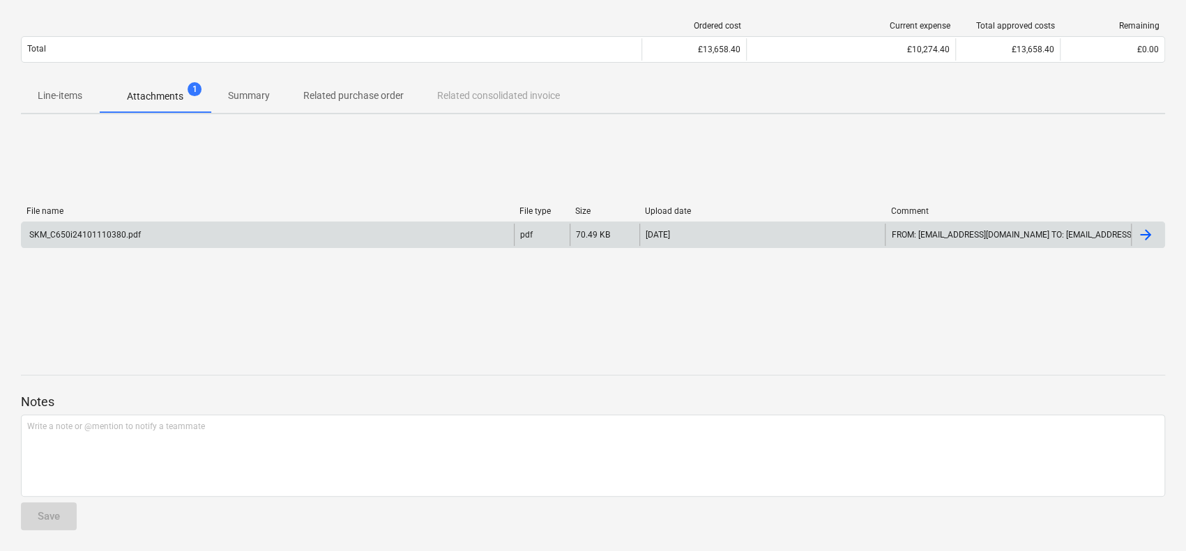
click at [178, 224] on div "SKM_C650i24101110380.pdf" at bounding box center [268, 235] width 492 height 22
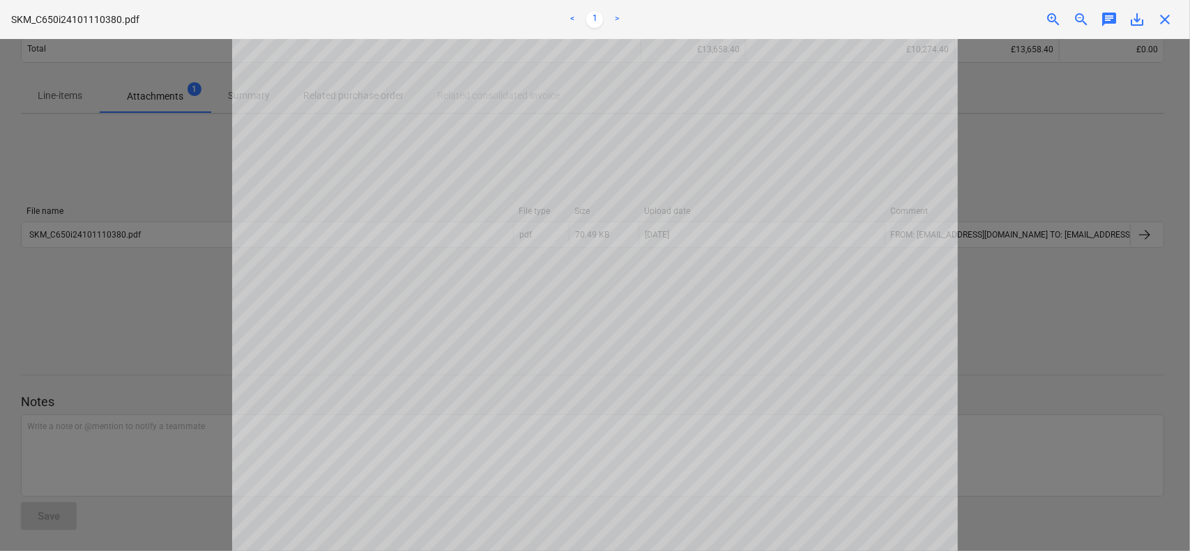
scroll to position [393, 0]
